Goal: Find specific page/section: Find specific page/section

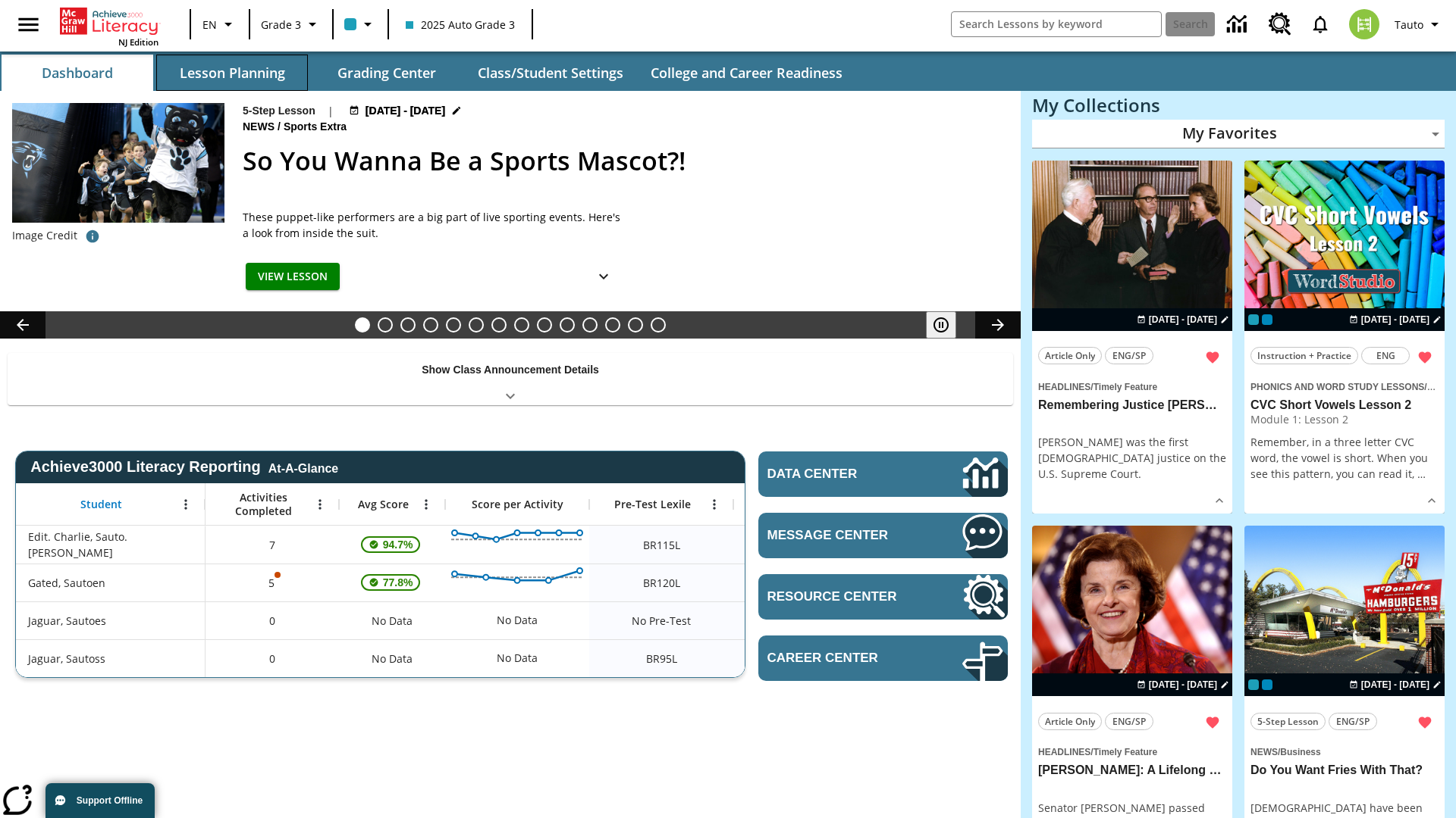
click at [232, 73] on button "Lesson Planning" at bounding box center [232, 72] width 152 height 37
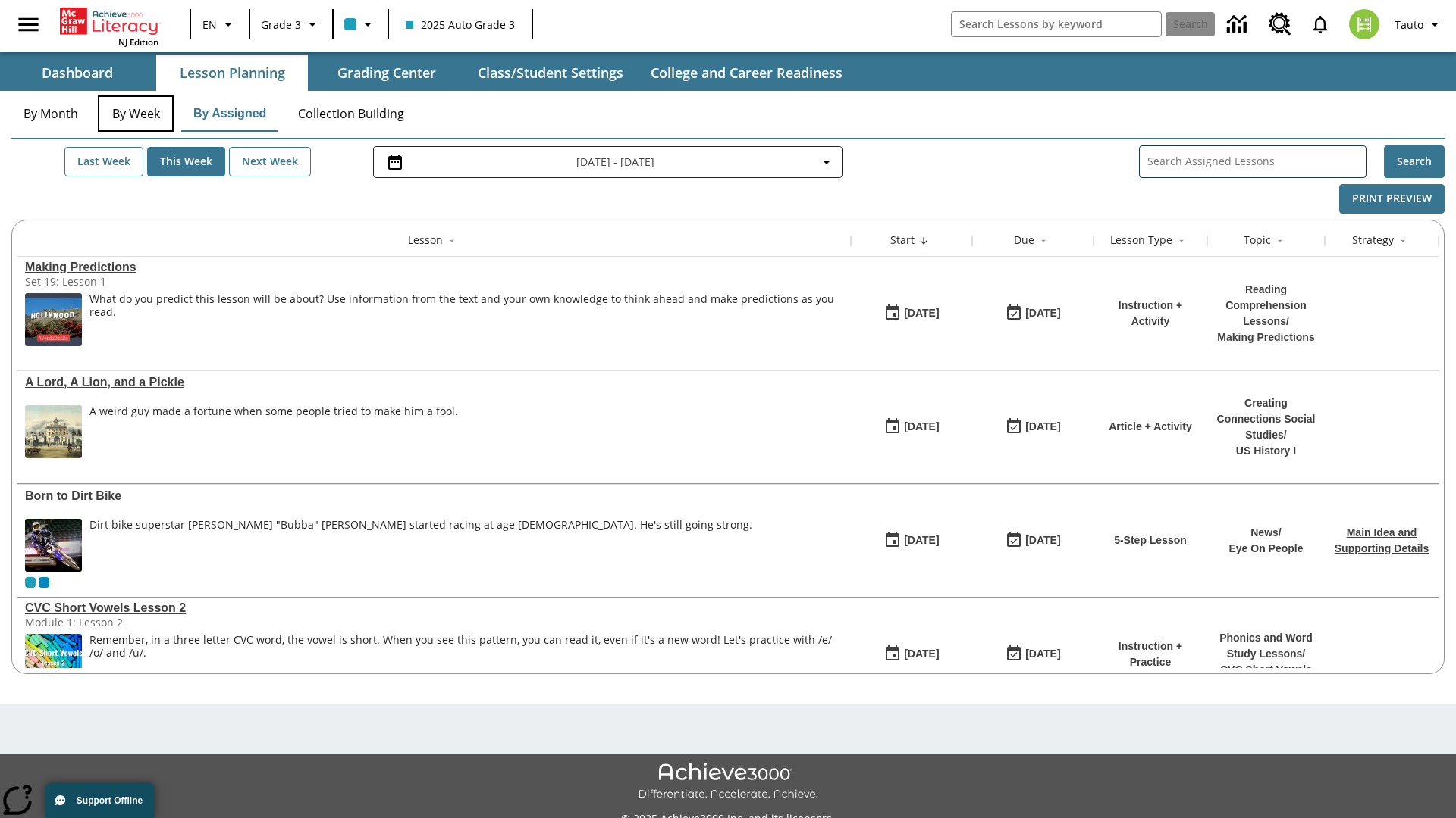
click at [136, 114] on button "By Week" at bounding box center [136, 113] width 76 height 37
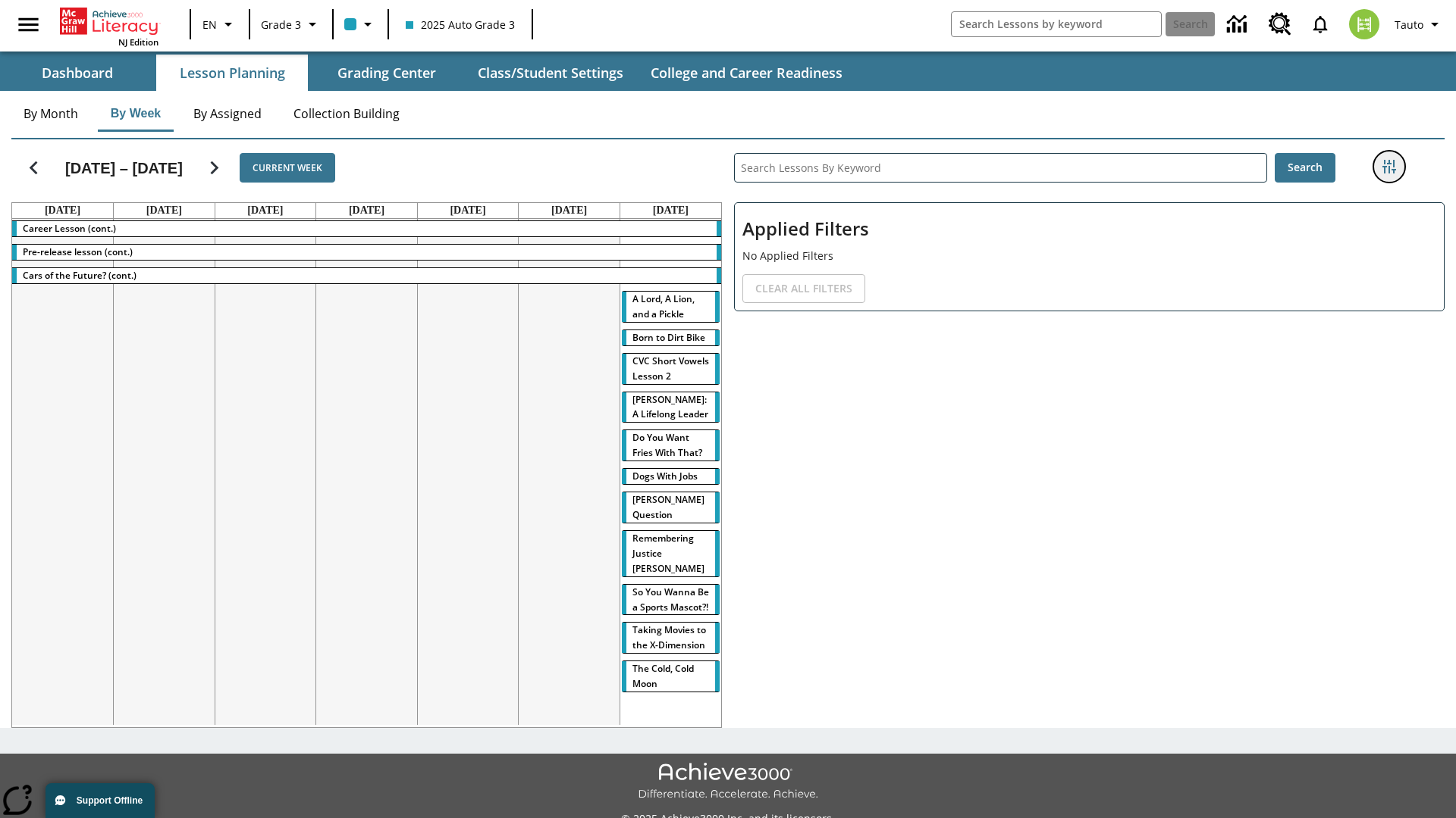
click at [1388, 167] on icon "Filters Side menu" at bounding box center [1388, 166] width 13 height 13
